Goal: Check status

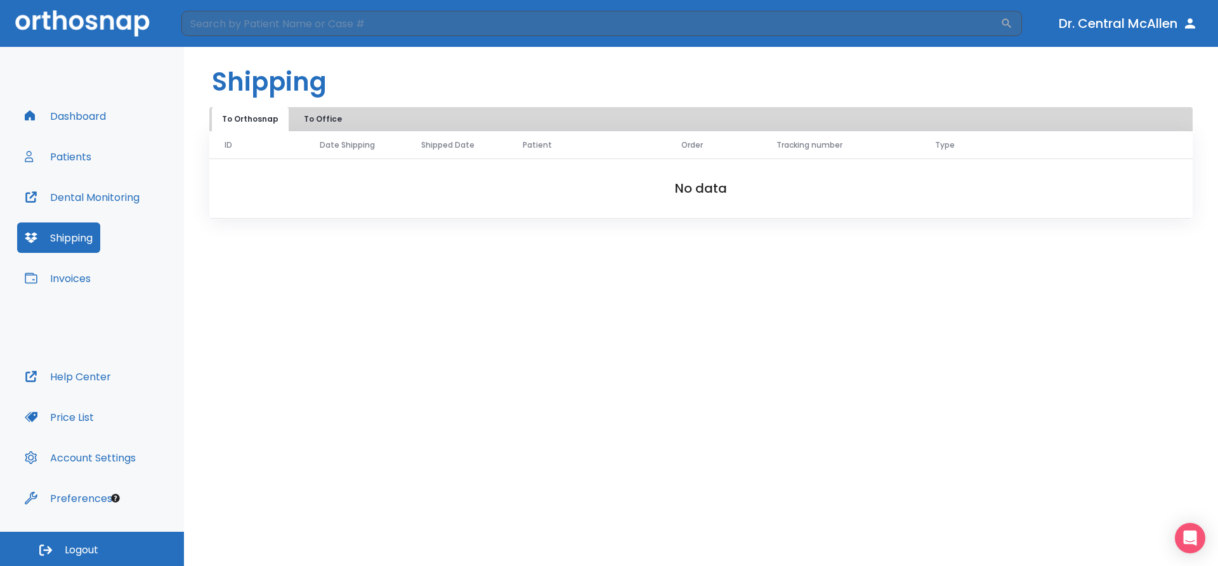
click at [62, 159] on button "Patients" at bounding box center [58, 156] width 82 height 30
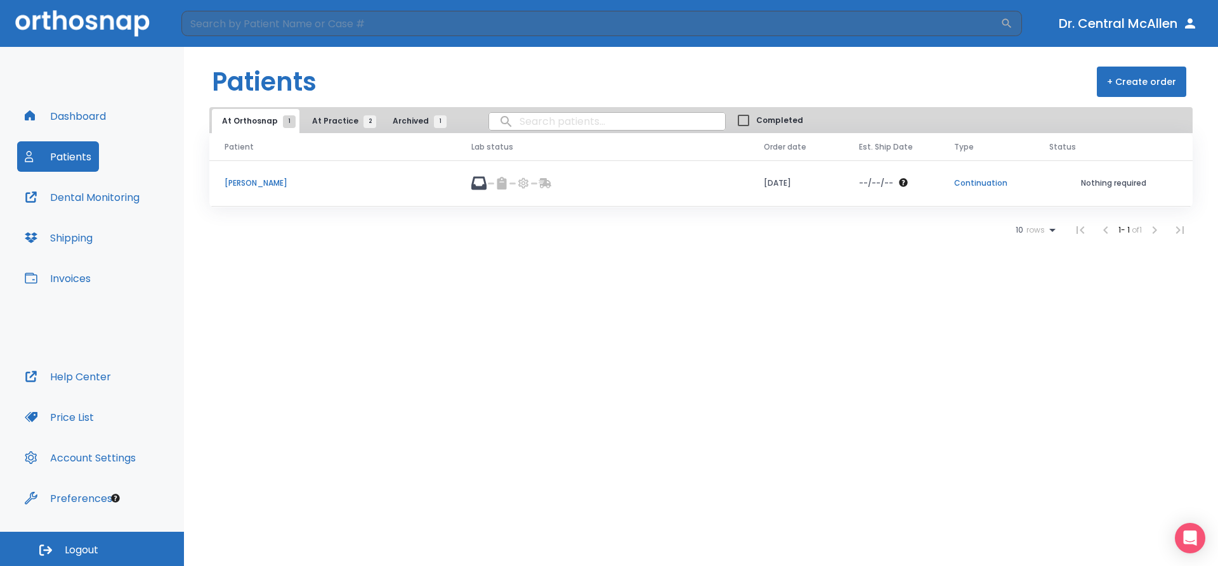
click at [372, 189] on td "[PERSON_NAME]" at bounding box center [332, 183] width 247 height 46
